Goal: Find specific page/section: Find specific page/section

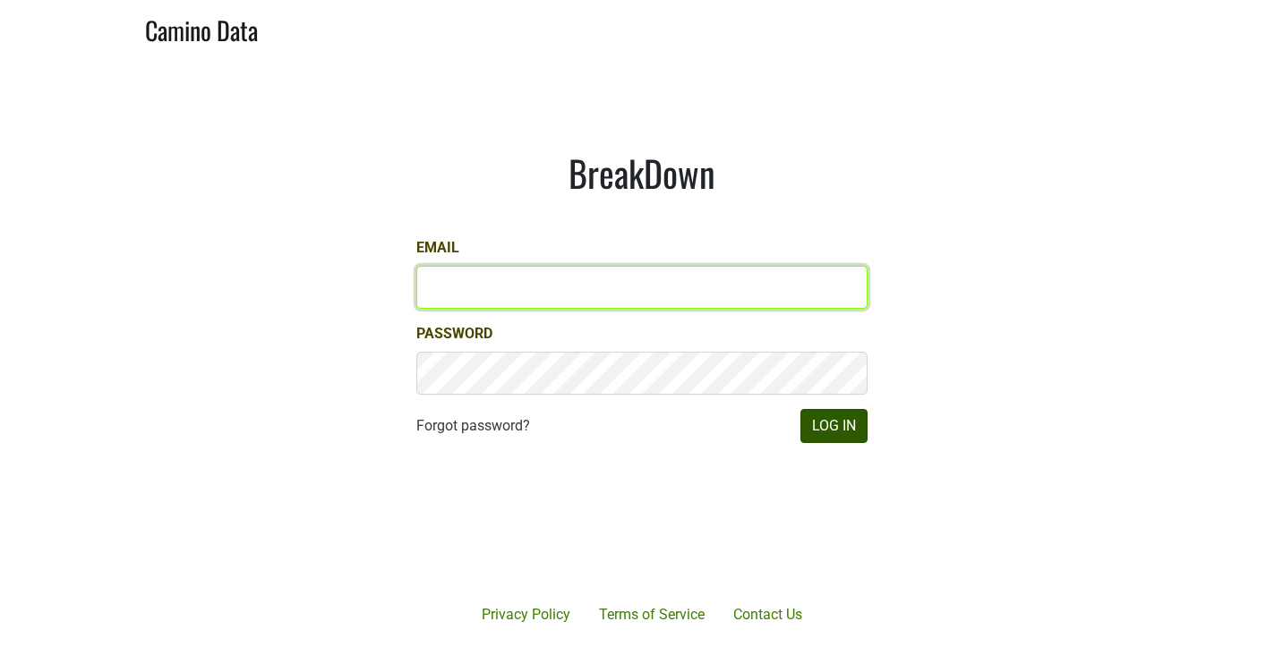
type input "[PERSON_NAME][EMAIL_ADDRESS][DOMAIN_NAME]"
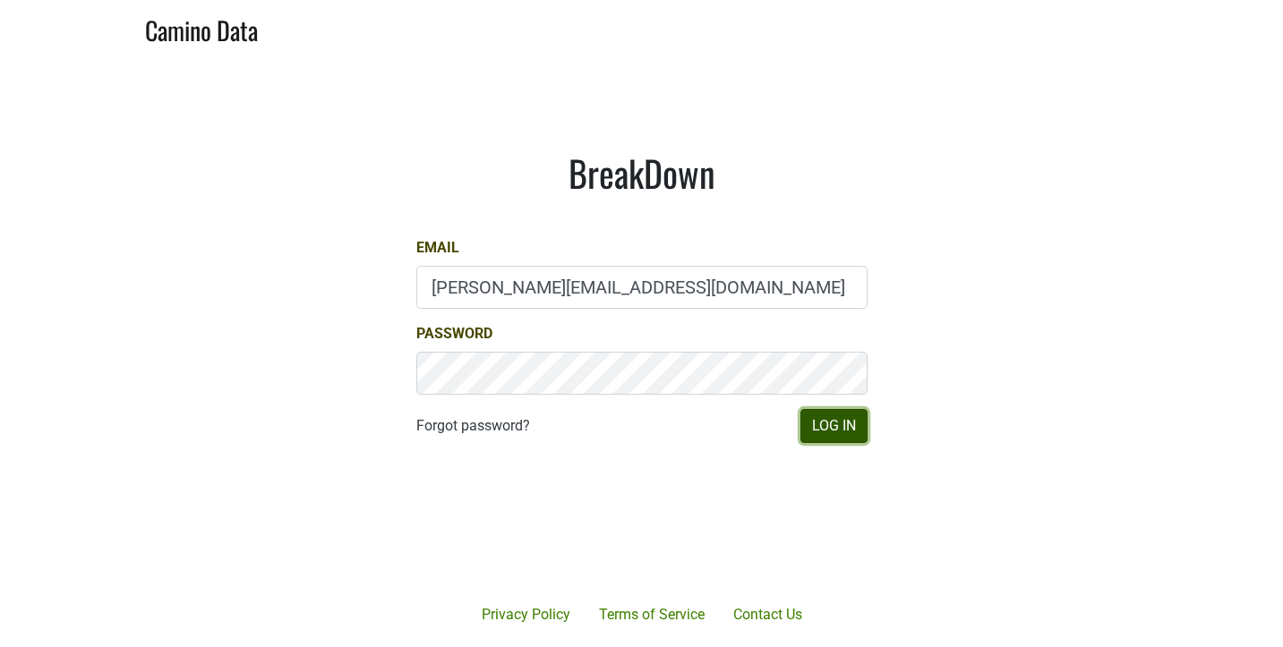
click at [818, 429] on button "Log In" at bounding box center [833, 426] width 67 height 34
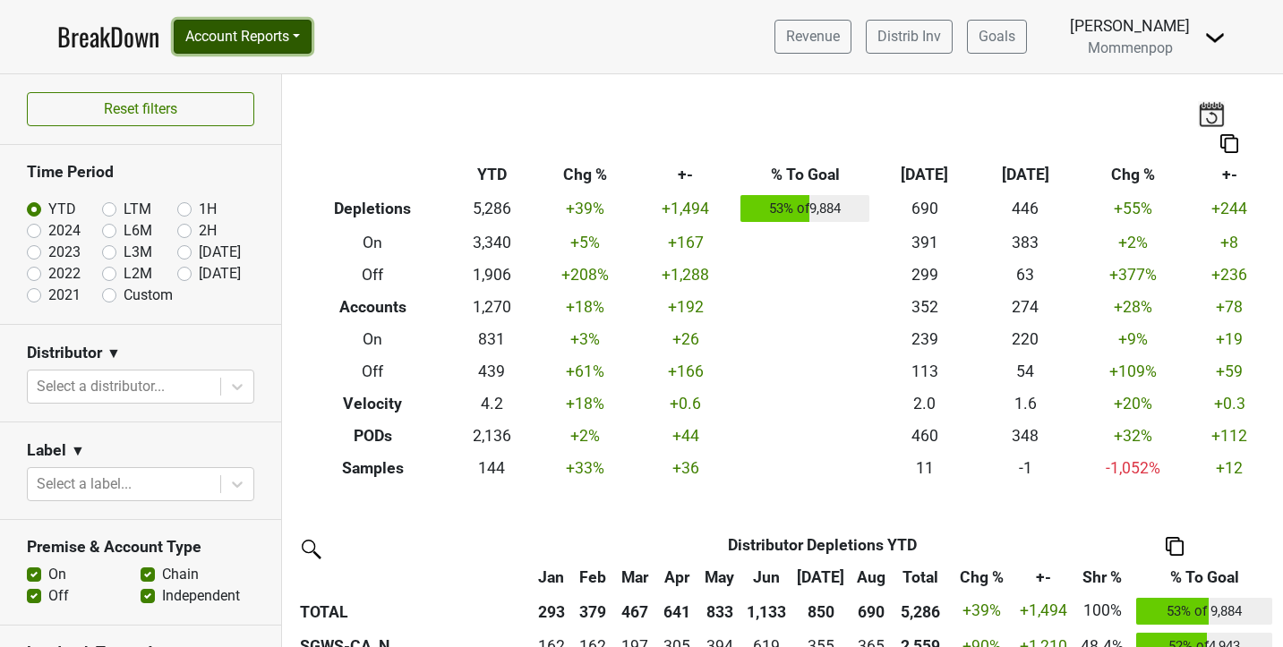
click at [273, 30] on button "Account Reports" at bounding box center [243, 37] width 138 height 34
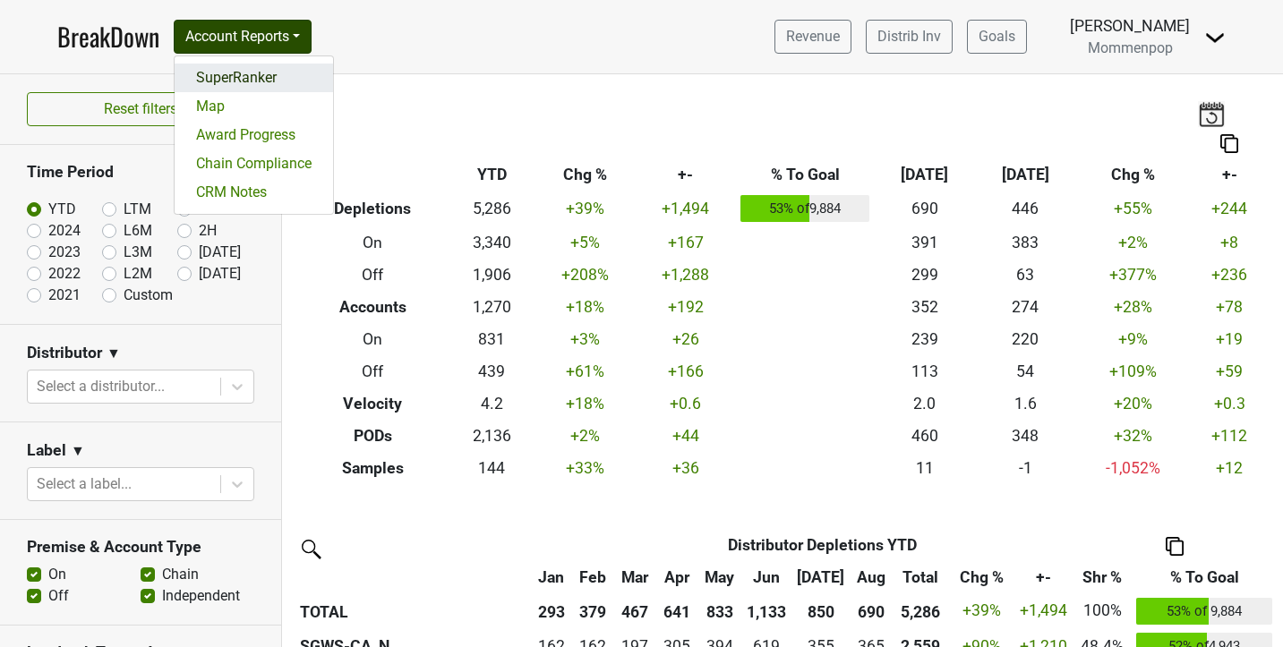
click at [276, 89] on link "SuperRanker" at bounding box center [254, 78] width 158 height 29
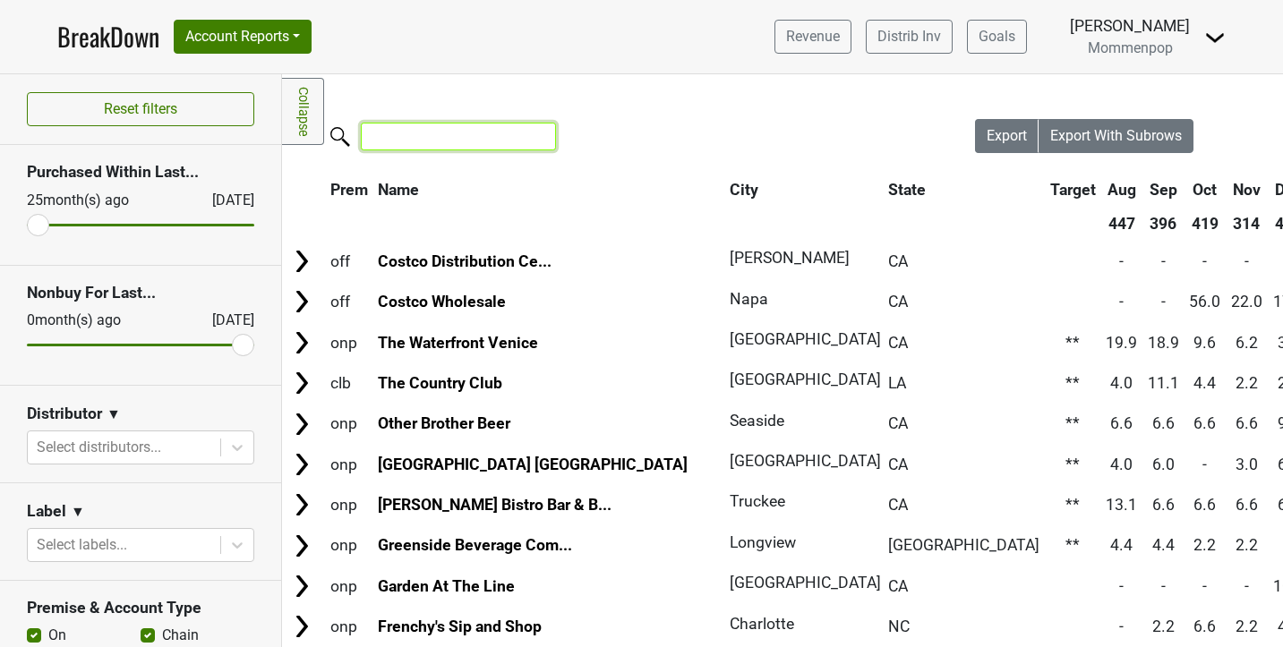
click at [425, 130] on input "search" at bounding box center [458, 137] width 195 height 28
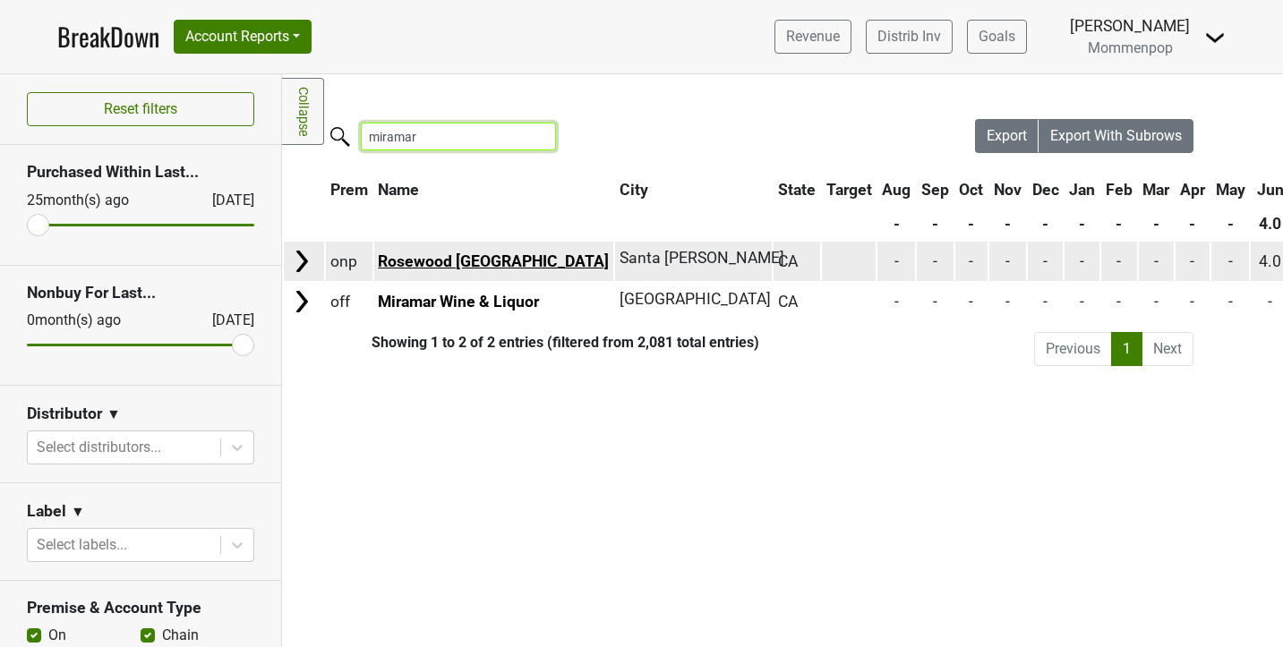
type input "miramar"
click at [472, 266] on link "Rosewood [GEOGRAPHIC_DATA]" at bounding box center [493, 261] width 231 height 18
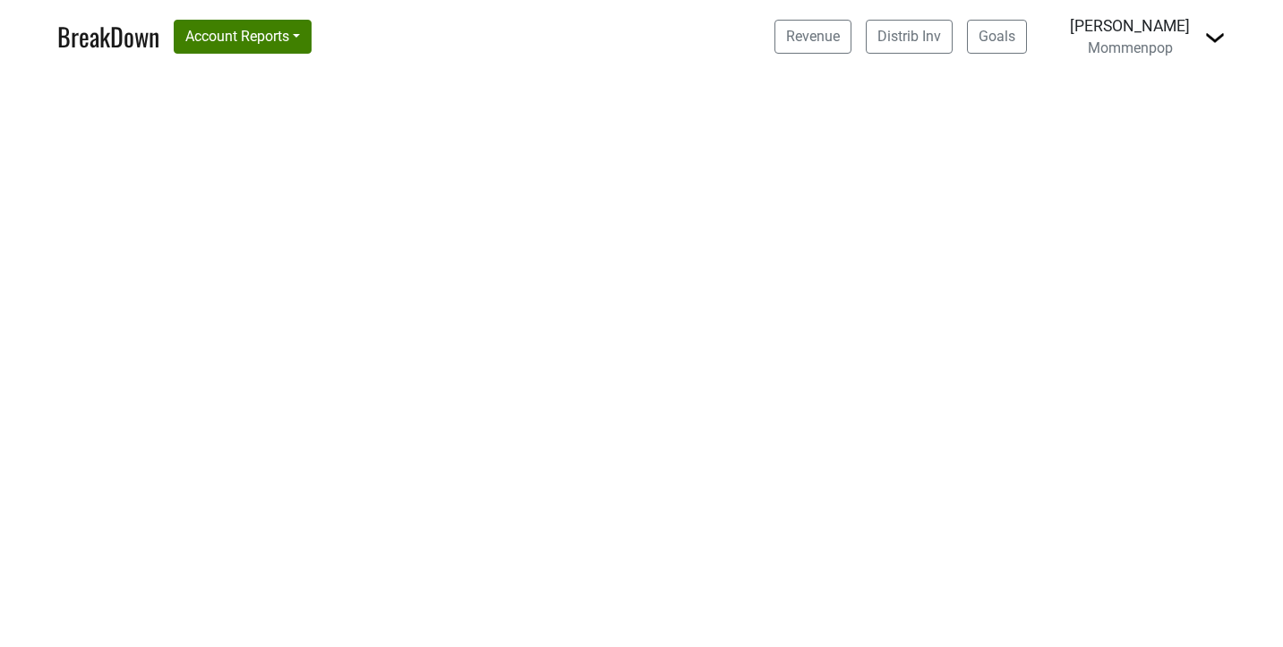
select select "CA"
